Goal: Task Accomplishment & Management: Manage account settings

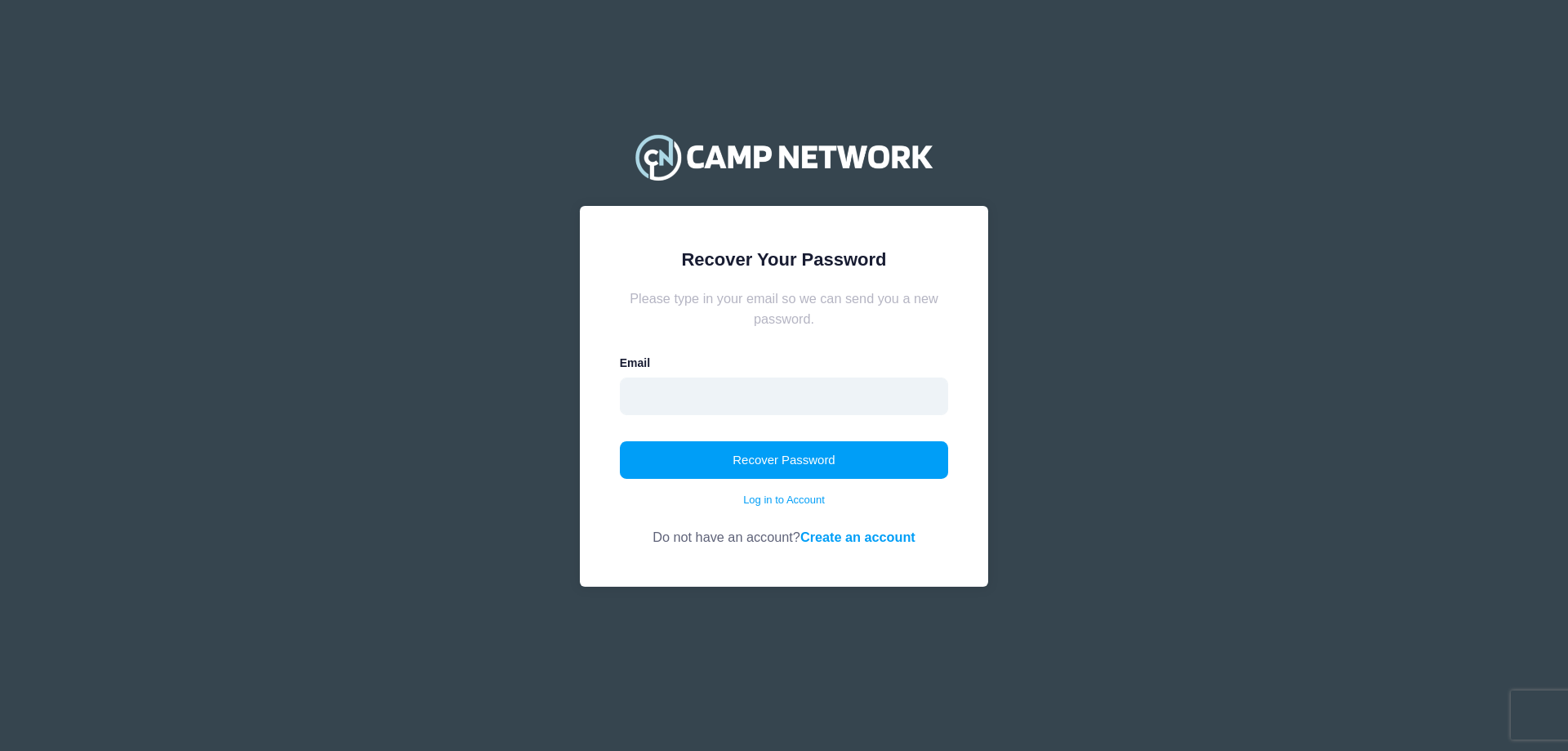
click at [724, 386] on input "email" at bounding box center [784, 396] width 329 height 38
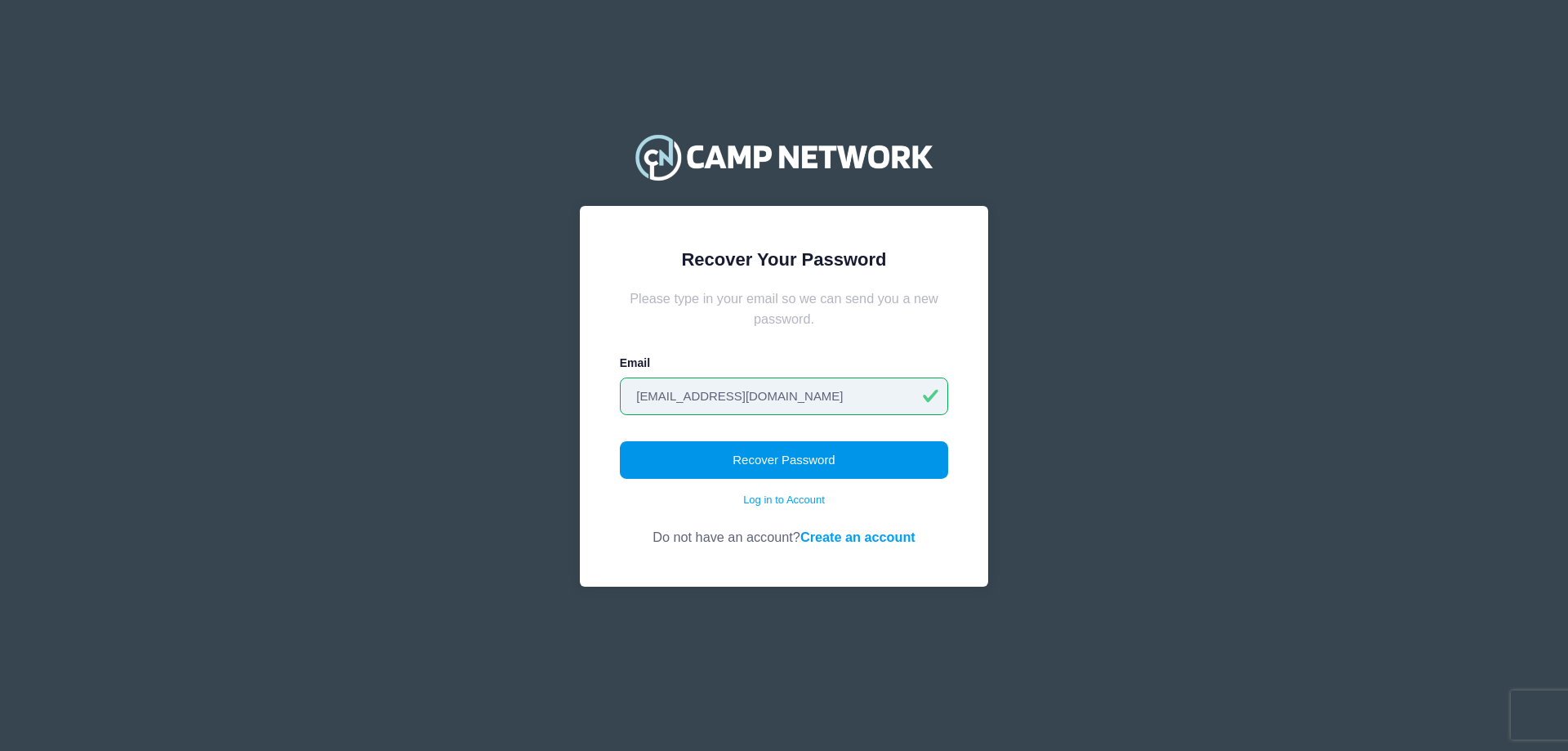
type input "solislupita13@gmail.com"
click at [793, 470] on button "Recover Password" at bounding box center [784, 460] width 329 height 38
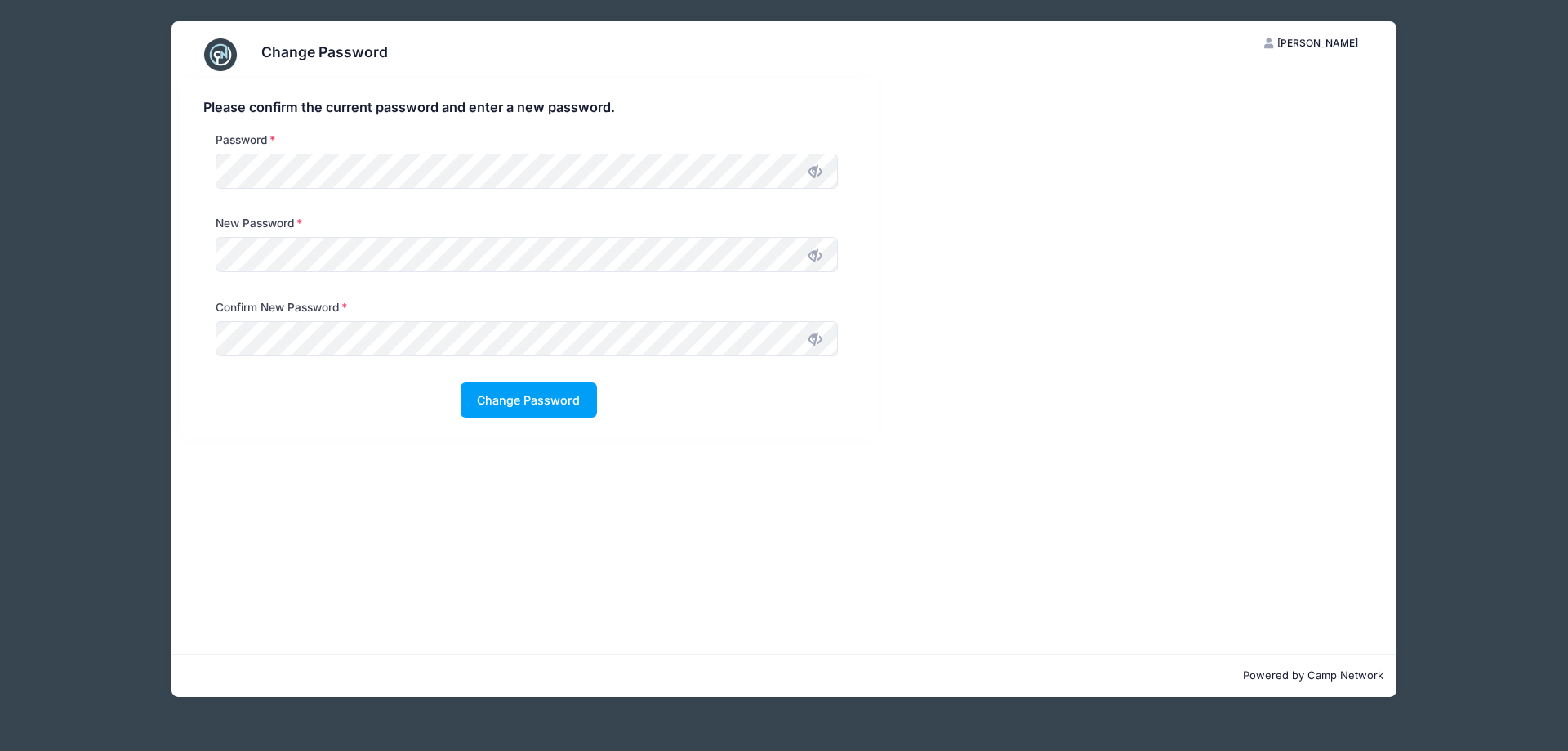
click at [821, 168] on span at bounding box center [815, 171] width 28 height 28
click at [95, 161] on div "Change Password RS Raquel Solis My Account Logout Please confirm the current pa…" at bounding box center [784, 359] width 1470 height 718
click at [815, 254] on icon at bounding box center [814, 255] width 13 height 13
click at [810, 332] on icon at bounding box center [814, 338] width 13 height 13
click at [506, 401] on button "Change Password" at bounding box center [528, 399] width 136 height 35
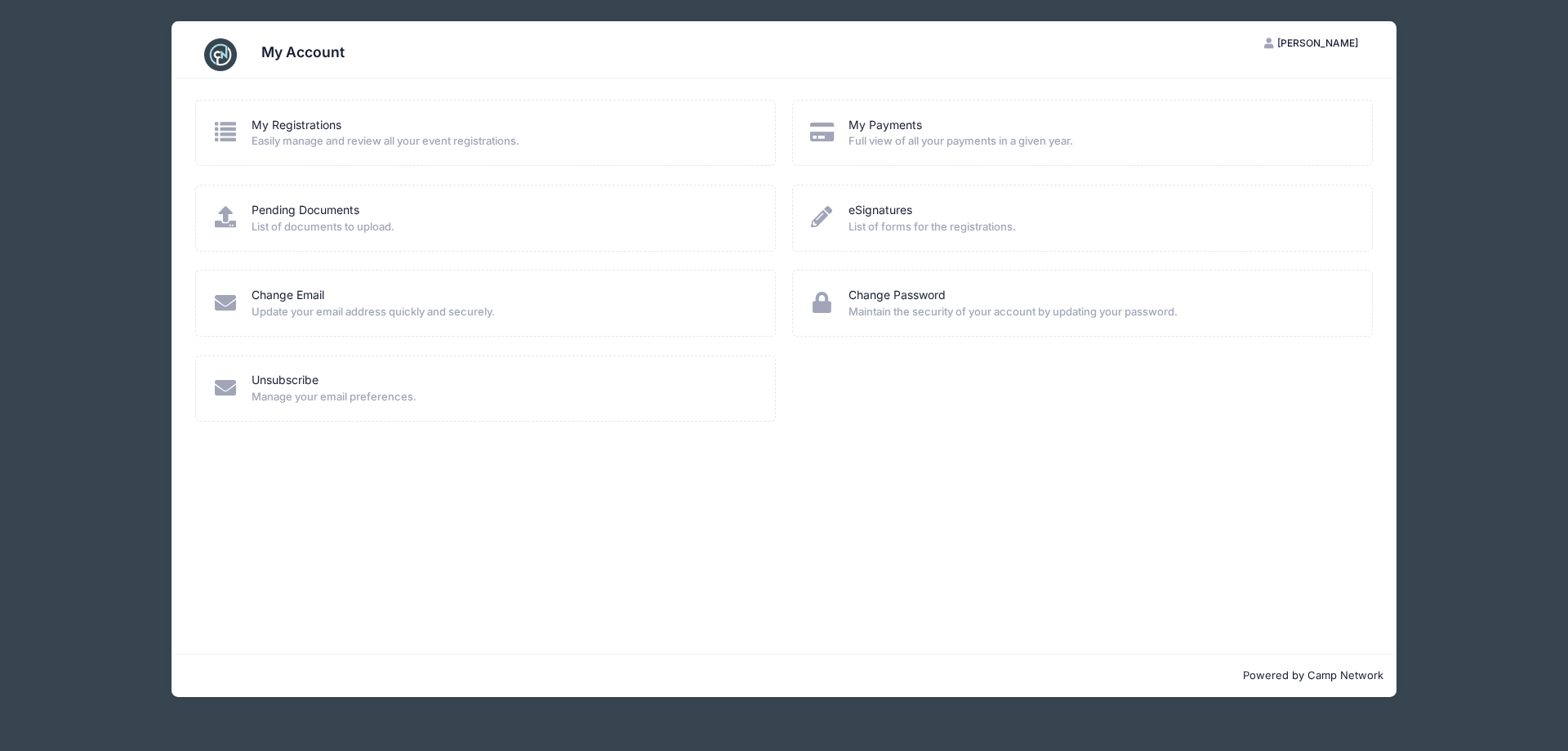
click at [359, 131] on div "My Registrations" at bounding box center [502, 124] width 502 height 17
click at [306, 127] on link "My Registrations" at bounding box center [296, 124] width 89 height 17
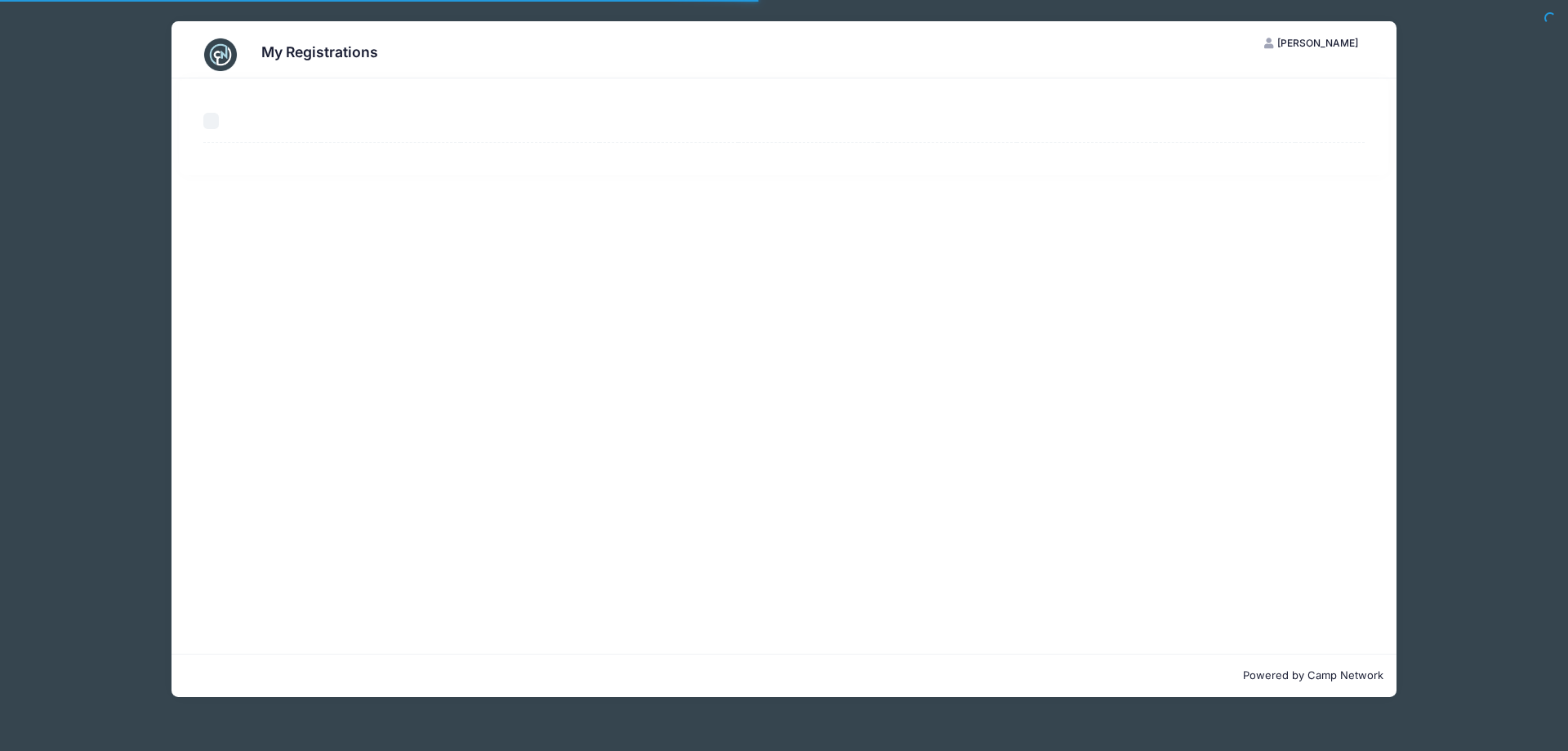
select select "50"
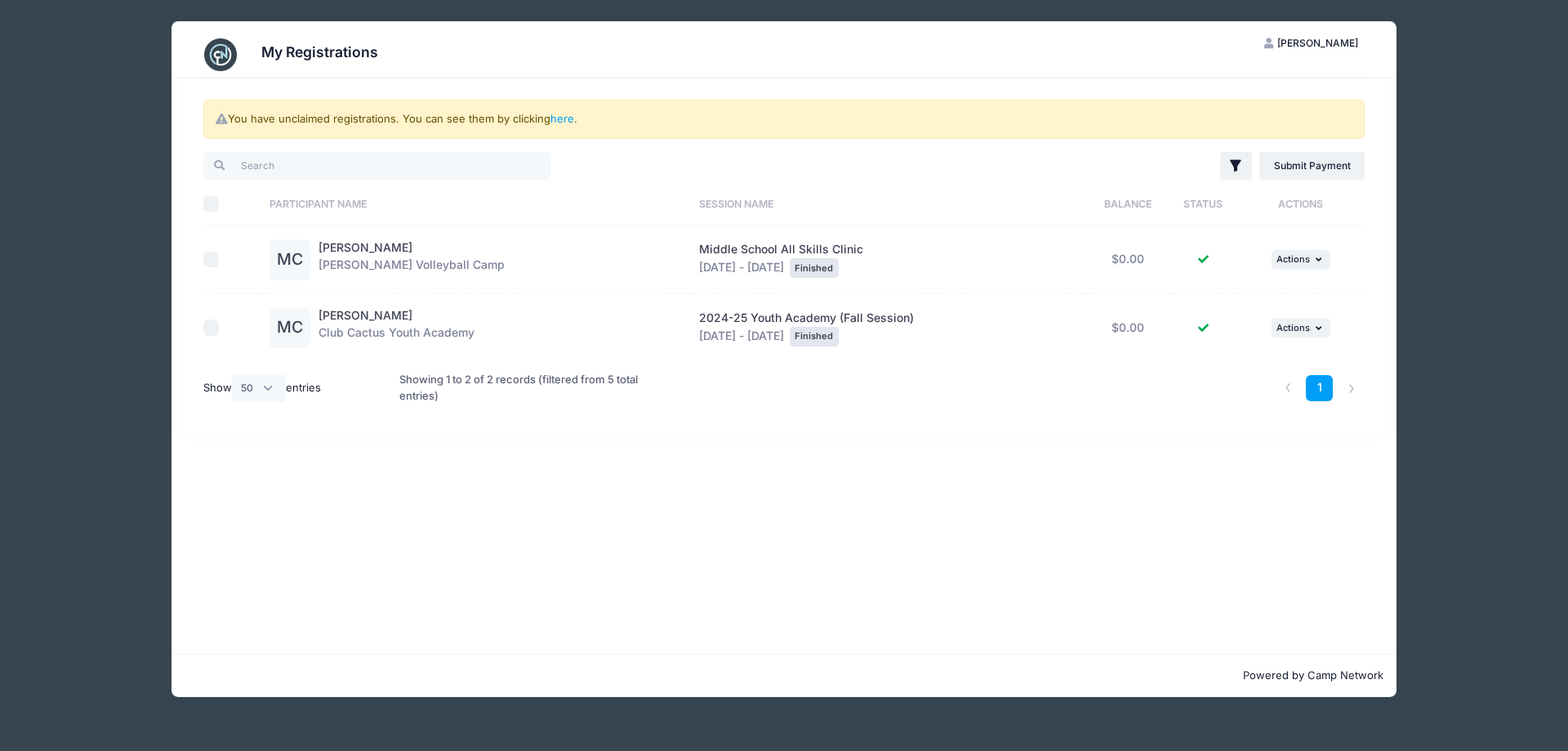
click at [345, 49] on h3 "My Registrations" at bounding box center [319, 52] width 116 height 17
click at [1301, 323] on span "Actions" at bounding box center [1294, 327] width 34 height 11
click at [1240, 368] on link "View Registration" at bounding box center [1245, 363] width 148 height 31
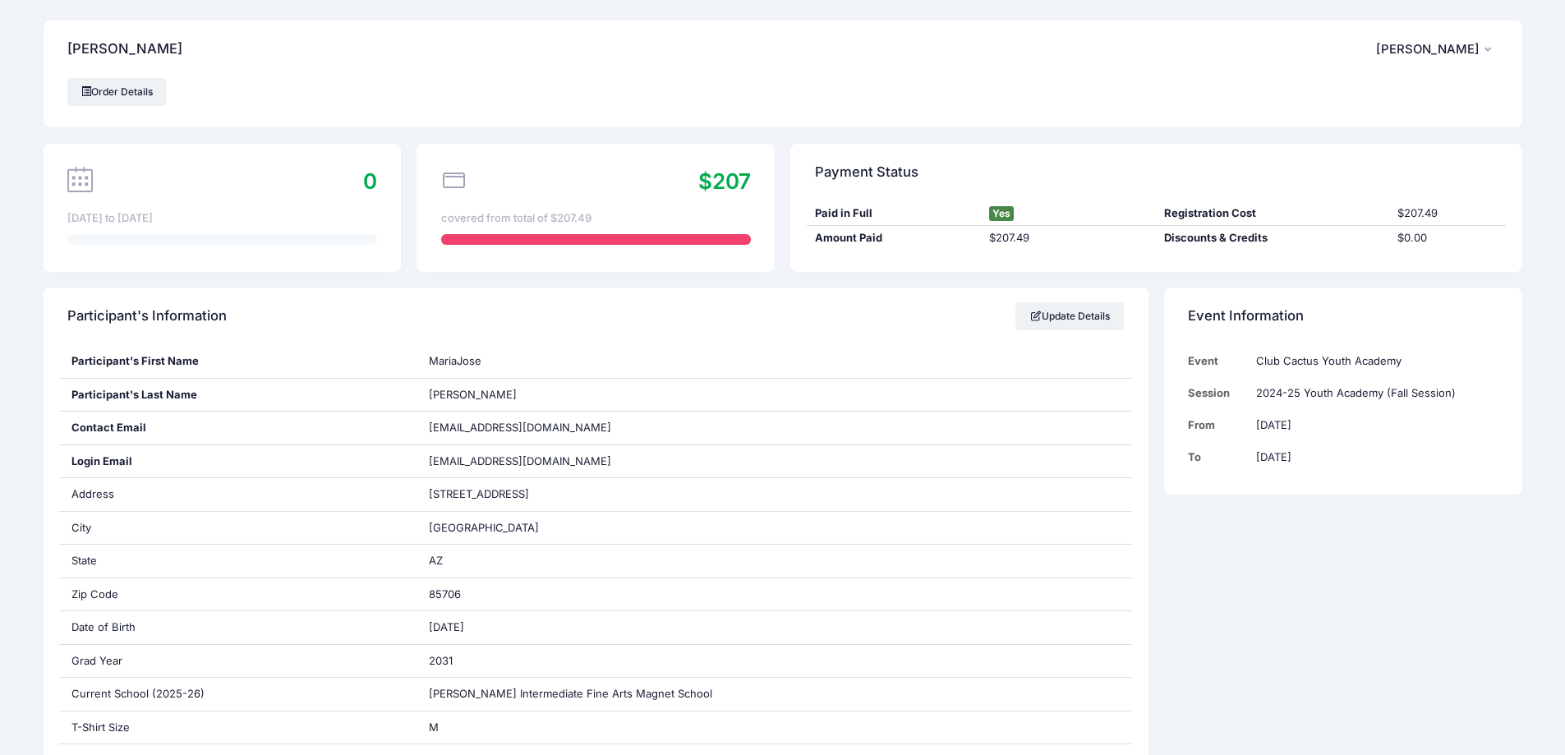
click at [1425, 52] on span "[PERSON_NAME]" at bounding box center [1427, 49] width 103 height 15
click at [1332, 145] on link "Logout" at bounding box center [1395, 137] width 190 height 31
